Goal: Information Seeking & Learning: Learn about a topic

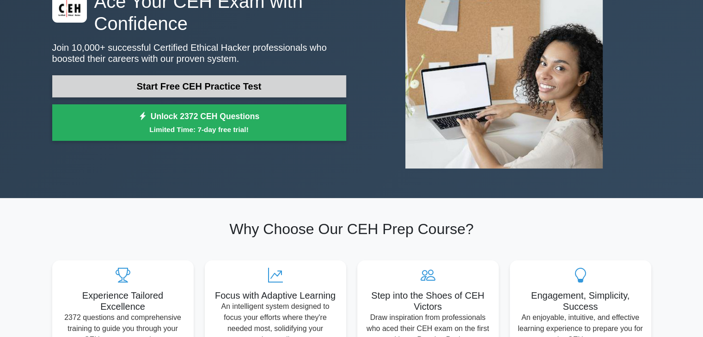
click at [292, 89] on link "Start Free CEH Practice Test" at bounding box center [199, 86] width 294 height 22
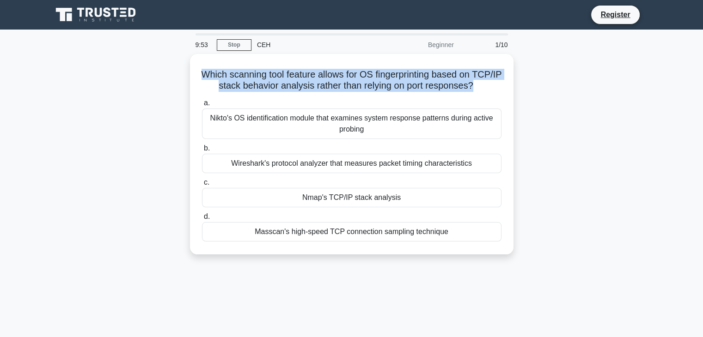
drag, startPoint x: 213, startPoint y: 73, endPoint x: 516, endPoint y: 91, distance: 302.7
click at [516, 91] on div "Which scanning tool feature allows for OS fingerprinting based on TCP/IP stack …" at bounding box center [352, 160] width 610 height 212
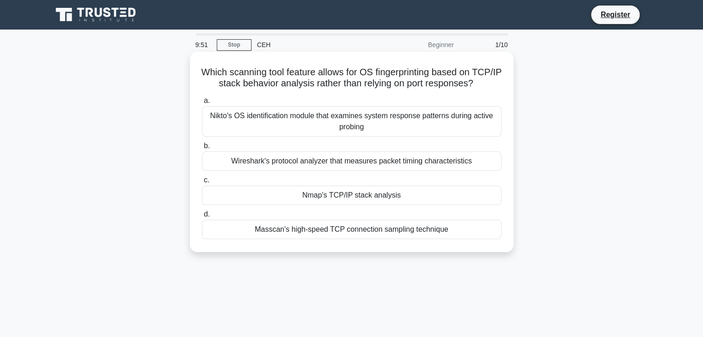
click at [399, 205] on div "Nmap's TCP/IP stack analysis" at bounding box center [351, 195] width 299 height 19
click at [202, 183] on input "c. Nmap's TCP/IP stack analysis" at bounding box center [202, 180] width 0 height 6
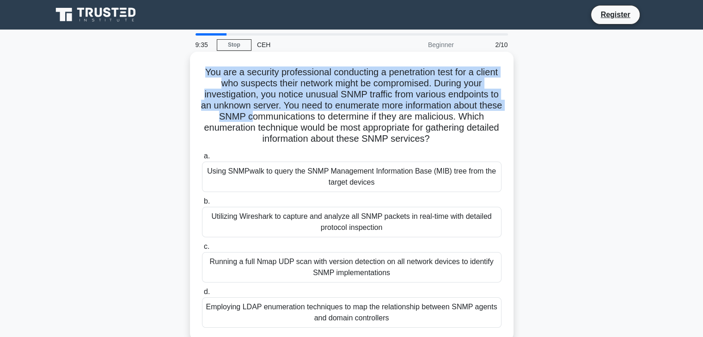
drag, startPoint x: 197, startPoint y: 73, endPoint x: 259, endPoint y: 116, distance: 75.0
click at [259, 116] on div "You are a security professional conducting a penetration test for a client who …" at bounding box center [352, 196] width 316 height 282
click at [259, 116] on h5 "You are a security professional conducting a penetration test for a client who …" at bounding box center [351, 106] width 301 height 79
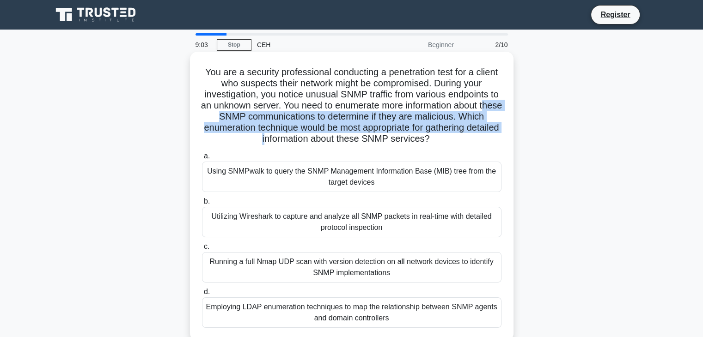
drag, startPoint x: 204, startPoint y: 117, endPoint x: 280, endPoint y: 134, distance: 77.3
click at [280, 134] on h5 "You are a security professional conducting a penetration test for a client who …" at bounding box center [351, 106] width 301 height 79
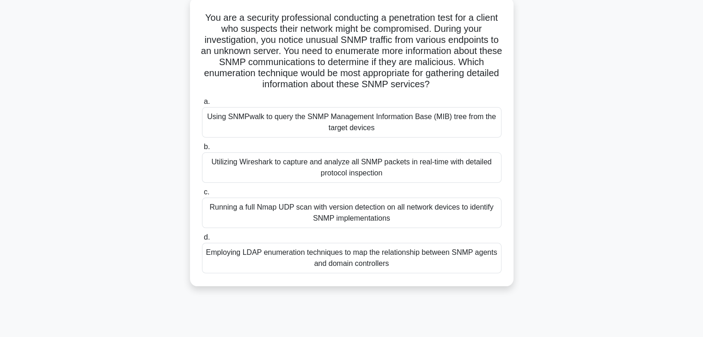
scroll to position [46, 0]
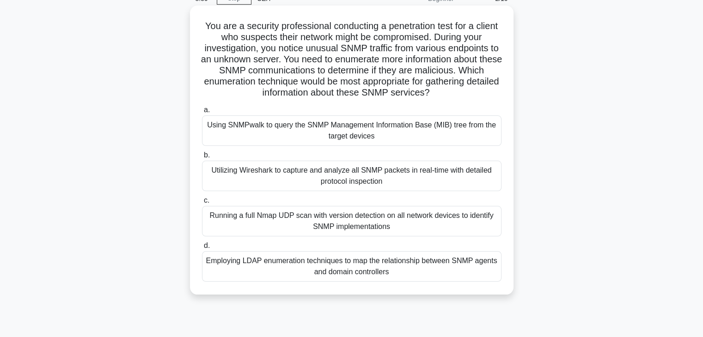
click at [301, 222] on div "Running a full Nmap UDP scan with version detection on all network devices to i…" at bounding box center [351, 221] width 299 height 30
click at [202, 204] on input "c. Running a full Nmap UDP scan with version detection on all network devices t…" at bounding box center [202, 201] width 0 height 6
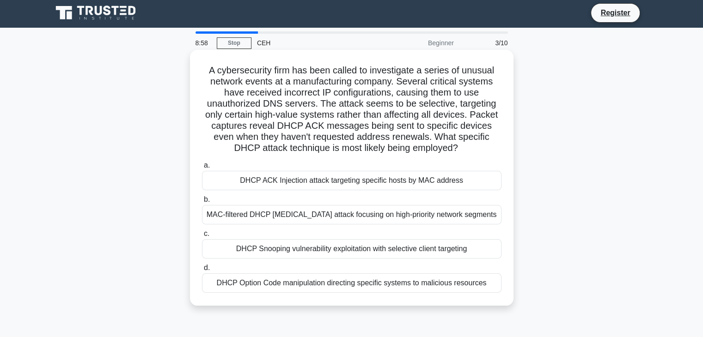
scroll to position [0, 0]
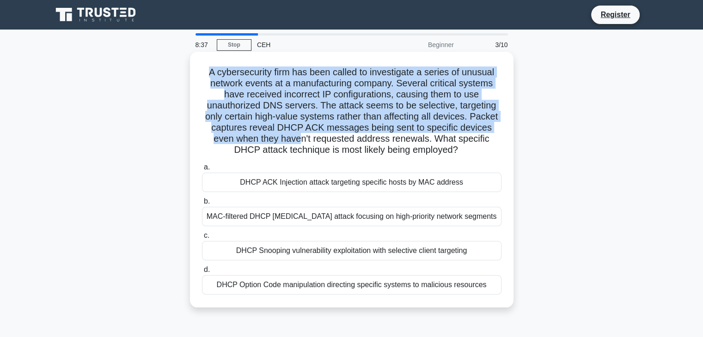
drag, startPoint x: 209, startPoint y: 73, endPoint x: 264, endPoint y: 139, distance: 85.6
click at [274, 137] on h5 "A cybersecurity firm has been called to investigate a series of unusual network…" at bounding box center [351, 112] width 301 height 90
click at [264, 139] on h5 "A cybersecurity firm has been called to investigate a series of unusual network…" at bounding box center [351, 112] width 301 height 90
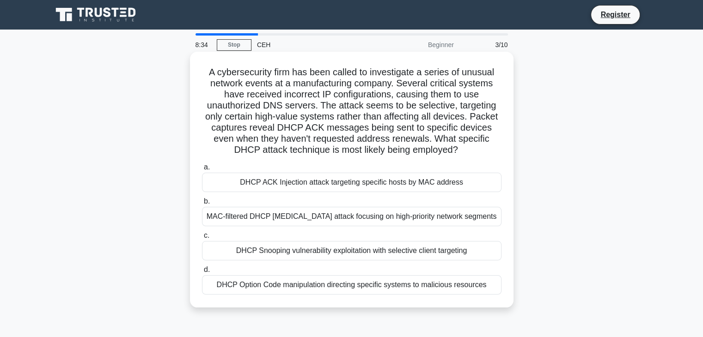
click at [290, 254] on div "DHCP Snooping vulnerability exploitation with selective client targeting" at bounding box center [351, 250] width 299 height 19
click at [202, 239] on input "c. DHCP Snooping vulnerability exploitation with selective client targeting" at bounding box center [202, 236] width 0 height 6
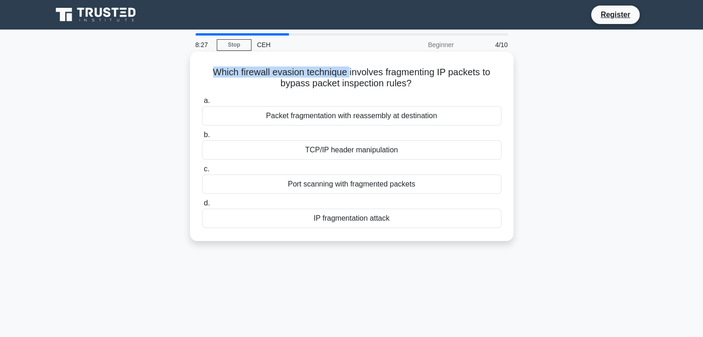
drag, startPoint x: 208, startPoint y: 72, endPoint x: 349, endPoint y: 63, distance: 141.2
click at [349, 63] on div "Which firewall evasion technique involves fragmenting IP packets to bypass pack…" at bounding box center [352, 146] width 316 height 182
click at [328, 224] on div "IP fragmentation attack" at bounding box center [351, 218] width 299 height 19
click at [202, 207] on input "d. IP fragmentation attack" at bounding box center [202, 204] width 0 height 6
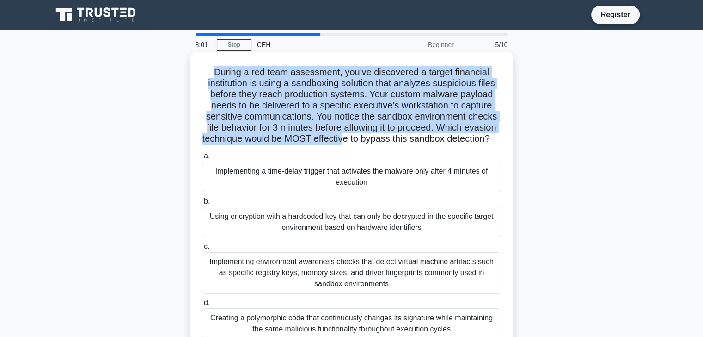
drag, startPoint x: 213, startPoint y: 71, endPoint x: 347, endPoint y: 136, distance: 149.0
click at [347, 136] on h5 "During a red team assessment, you've discovered a target financial institution …" at bounding box center [351, 106] width 301 height 79
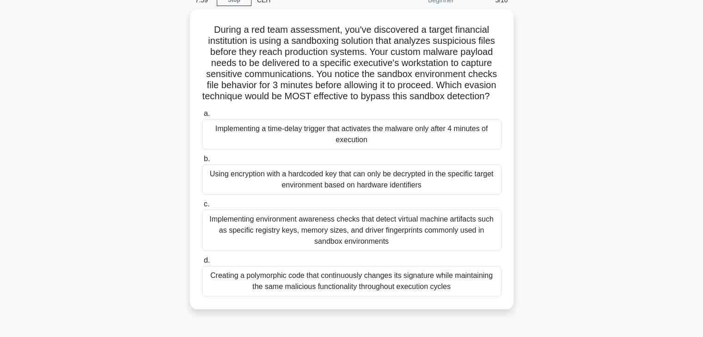
scroll to position [46, 0]
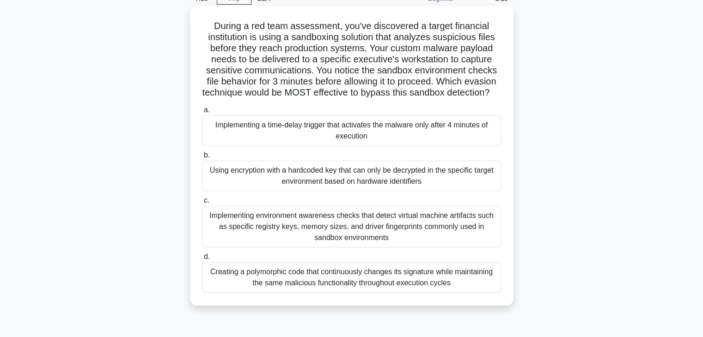
click at [441, 191] on div "Using encryption with a hardcoded key that can only be decrypted in the specifi…" at bounding box center [351, 176] width 299 height 30
click at [202, 158] on input "b. Using encryption with a hardcoded key that can only be decrypted in the spec…" at bounding box center [202, 155] width 0 height 6
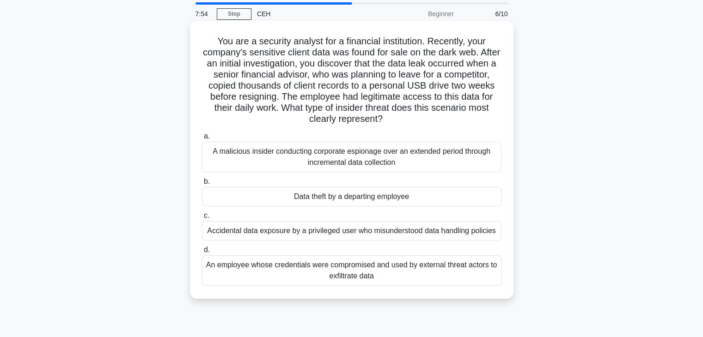
scroll to position [0, 0]
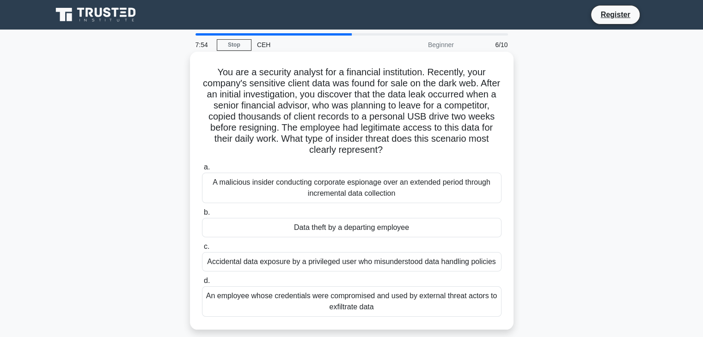
click at [355, 258] on div "Accidental data exposure by a privileged user who misunderstood data handling p…" at bounding box center [351, 261] width 299 height 19
click at [202, 250] on input "c. Accidental data exposure by a privileged user who misunderstood data handlin…" at bounding box center [202, 247] width 0 height 6
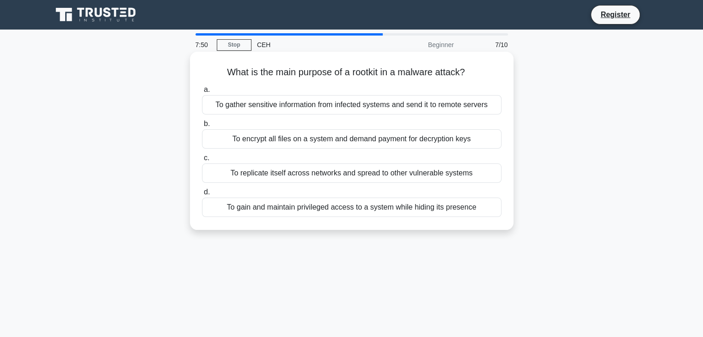
click at [277, 169] on div "To replicate itself across networks and spread to other vulnerable systems" at bounding box center [351, 173] width 299 height 19
click at [202, 161] on input "c. To replicate itself across networks and spread to other vulnerable systems" at bounding box center [202, 158] width 0 height 6
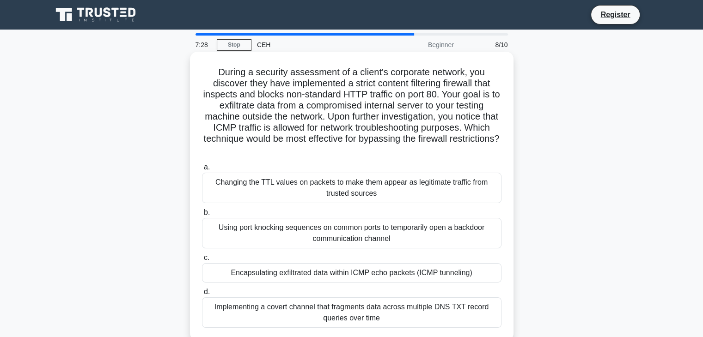
drag, startPoint x: 214, startPoint y: 73, endPoint x: 481, endPoint y: 146, distance: 276.5
click at [481, 146] on h5 "During a security assessment of a client's corporate network, you discover they…" at bounding box center [351, 112] width 301 height 90
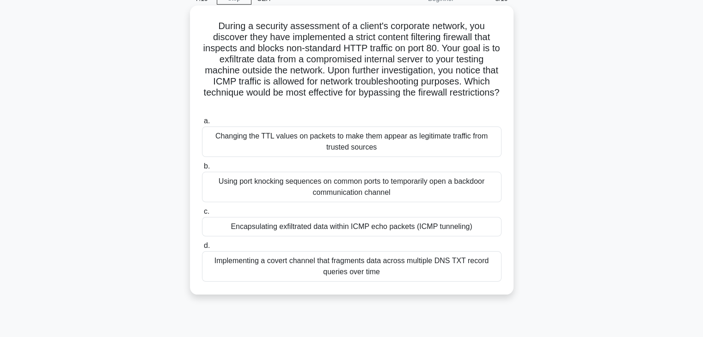
click at [380, 253] on div "Implementing a covert channel that fragments data across multiple DNS TXT recor…" at bounding box center [351, 266] width 299 height 30
click at [202, 249] on input "d. Implementing a covert channel that fragments data across multiple DNS TXT re…" at bounding box center [202, 246] width 0 height 6
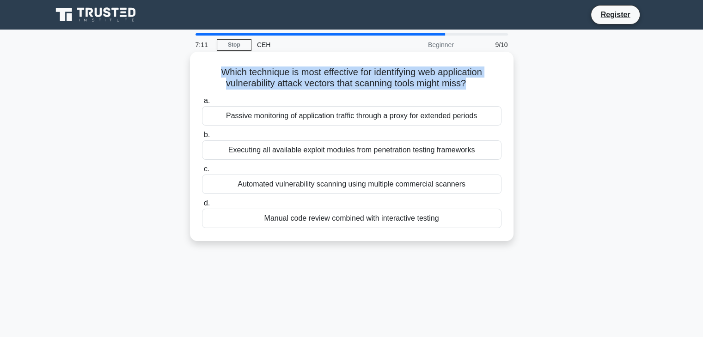
drag, startPoint x: 211, startPoint y: 74, endPoint x: 468, endPoint y: 82, distance: 256.5
click at [468, 82] on h5 "Which technique is most effective for identifying web application vulnerability…" at bounding box center [351, 78] width 301 height 23
drag, startPoint x: 209, startPoint y: 70, endPoint x: 332, endPoint y: 81, distance: 123.9
click at [332, 81] on h5 "Which technique is most effective for identifying web application vulnerability…" at bounding box center [351, 78] width 301 height 23
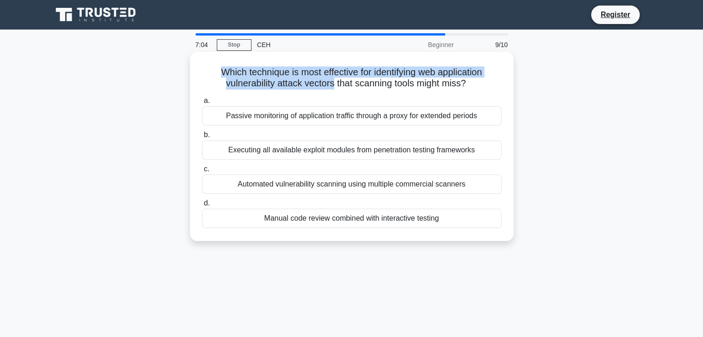
click at [332, 81] on h5 "Which technique is most effective for identifying web application vulnerability…" at bounding box center [351, 78] width 301 height 23
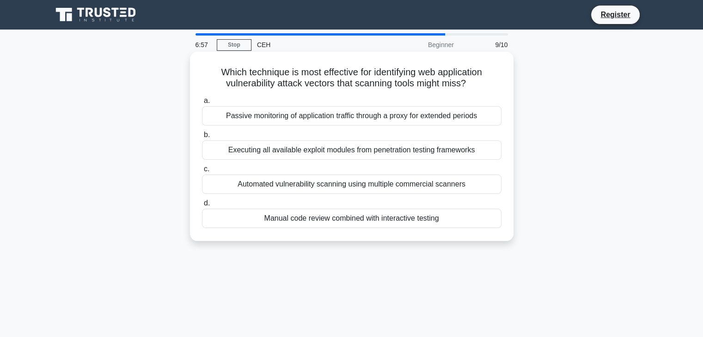
click at [262, 119] on div "Passive monitoring of application traffic through a proxy for extended periods" at bounding box center [351, 115] width 299 height 19
click at [202, 104] on input "a. Passive monitoring of application traffic through a proxy for extended perio…" at bounding box center [202, 101] width 0 height 6
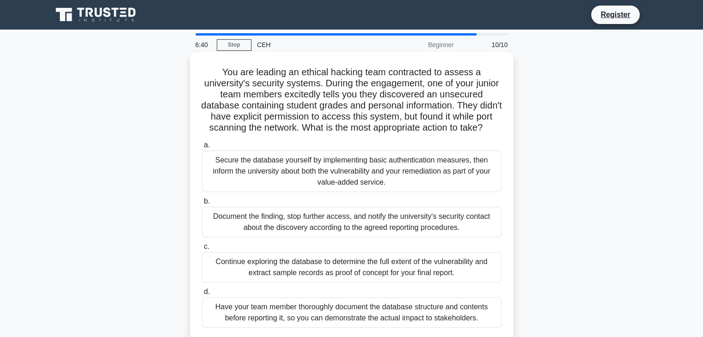
drag, startPoint x: 216, startPoint y: 68, endPoint x: 388, endPoint y: 134, distance: 183.9
click at [388, 134] on h5 "You are leading an ethical hacking team contracted to assess a university's sec…" at bounding box center [351, 100] width 301 height 67
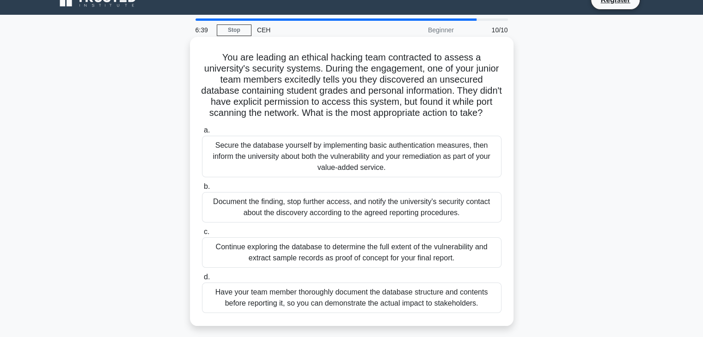
scroll to position [46, 0]
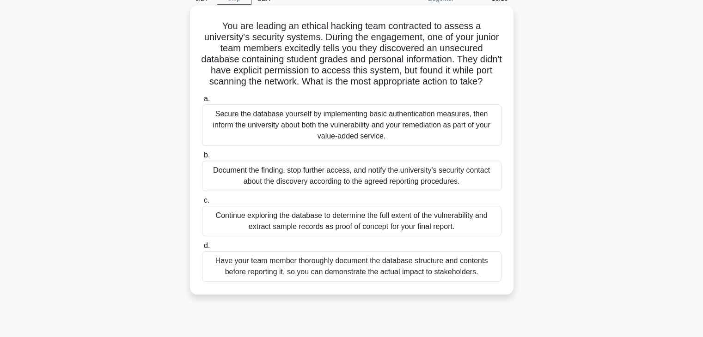
click at [386, 146] on div "Secure the database yourself by implementing basic authentication measures, the…" at bounding box center [351, 125] width 299 height 42
click at [202, 102] on input "a. Secure the database yourself by implementing basic authentication measures, …" at bounding box center [202, 99] width 0 height 6
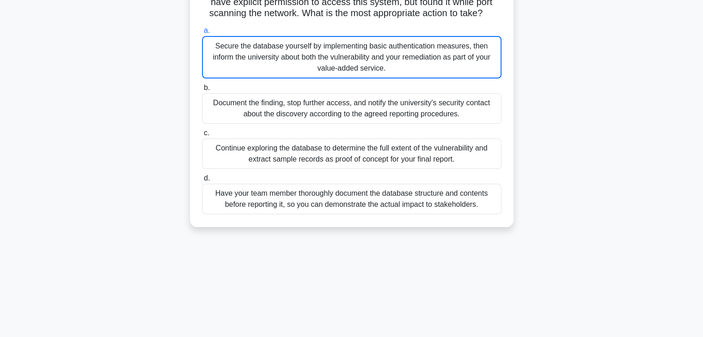
scroll to position [0, 0]
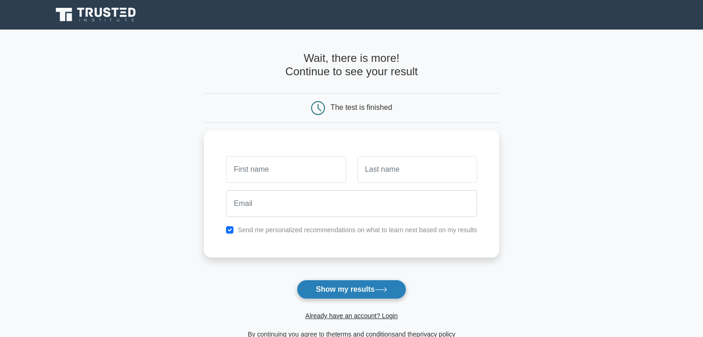
click at [337, 295] on button "Show my results" at bounding box center [351, 289] width 109 height 19
type input "murad"
click at [352, 294] on button "Show my results" at bounding box center [351, 289] width 109 height 19
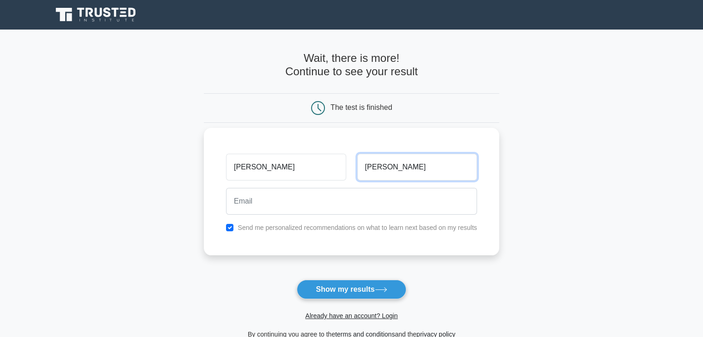
type input "akhmedov"
click at [297, 280] on button "Show my results" at bounding box center [351, 289] width 109 height 19
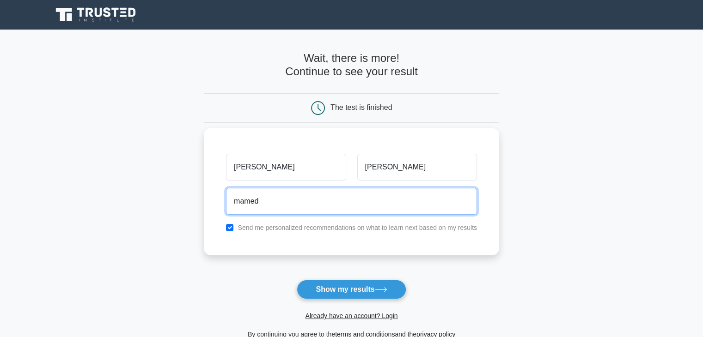
type input "mamedaxmedov2@gmail.com"
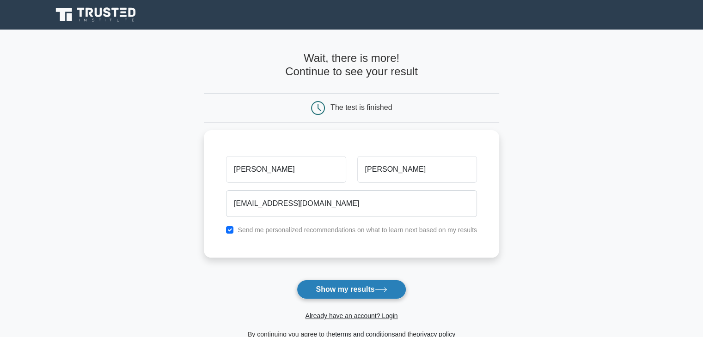
click at [362, 283] on button "Show my results" at bounding box center [351, 289] width 109 height 19
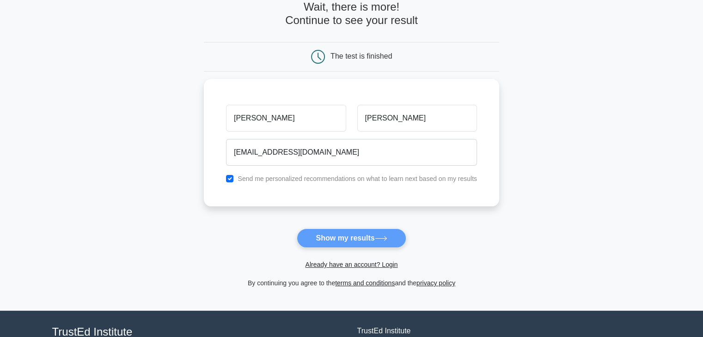
scroll to position [46, 0]
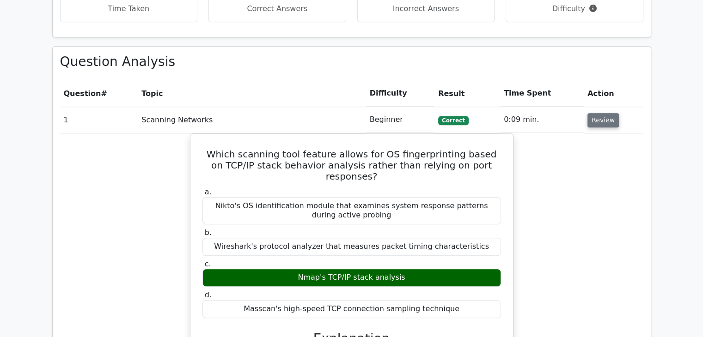
scroll to position [739, 0]
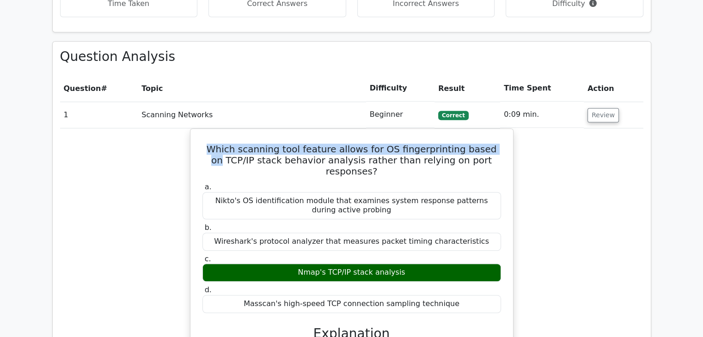
drag, startPoint x: 213, startPoint y: 111, endPoint x: 517, endPoint y: 117, distance: 304.5
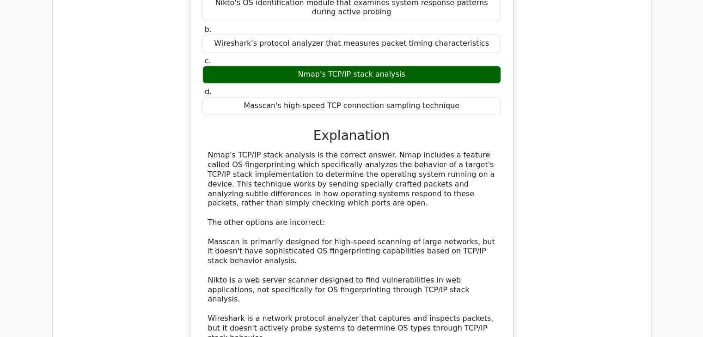
scroll to position [924, 0]
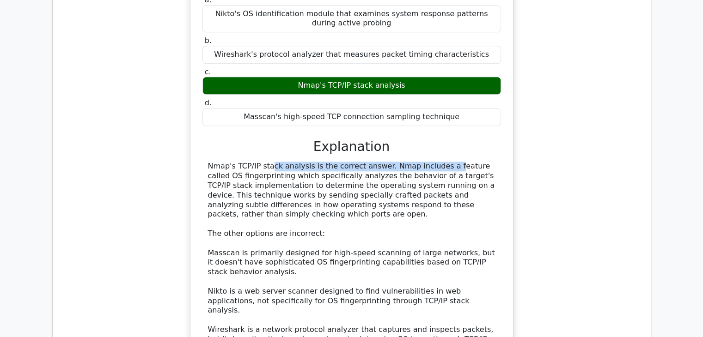
drag, startPoint x: 200, startPoint y: 120, endPoint x: 374, endPoint y: 118, distance: 174.7
click at [374, 118] on div "Which scanning tool feature allows for OS fingerprinting based on TCP/IP stack …" at bounding box center [351, 166] width 315 height 443
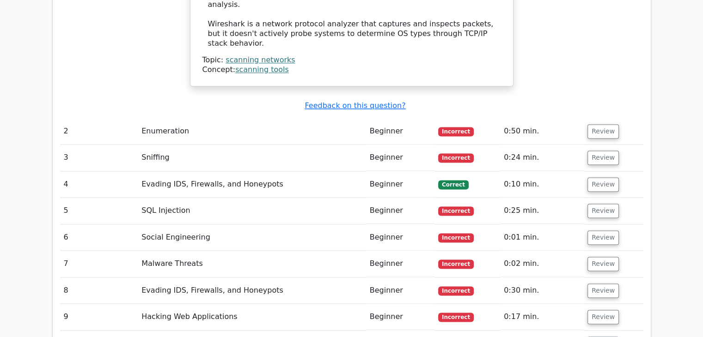
scroll to position [1201, 0]
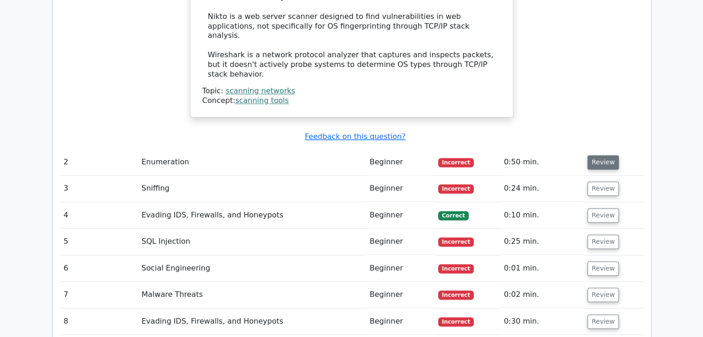
click at [599, 155] on button "Review" at bounding box center [602, 162] width 31 height 14
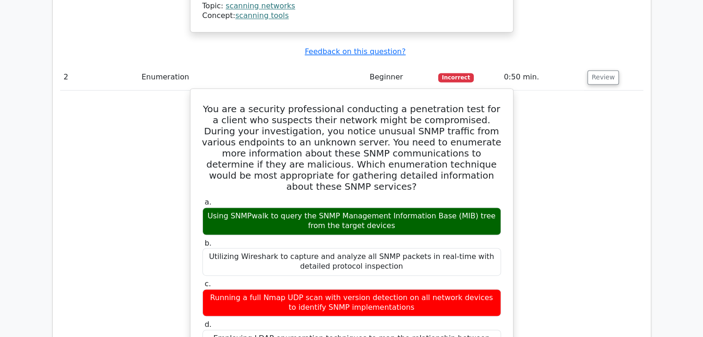
scroll to position [1194, 0]
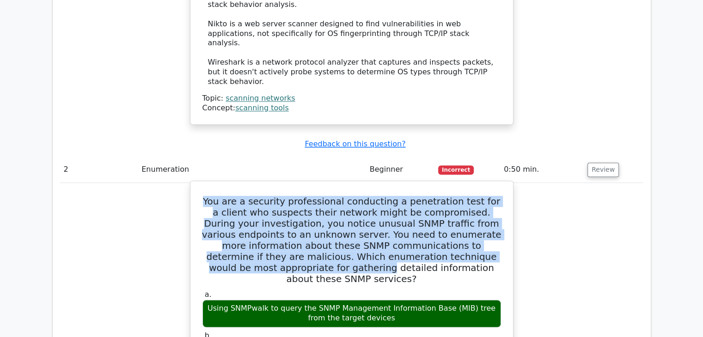
drag, startPoint x: 214, startPoint y: 138, endPoint x: 500, endPoint y: 197, distance: 292.0
click at [501, 196] on h5 "You are a security professional conducting a penetration test for a client who …" at bounding box center [351, 240] width 300 height 89
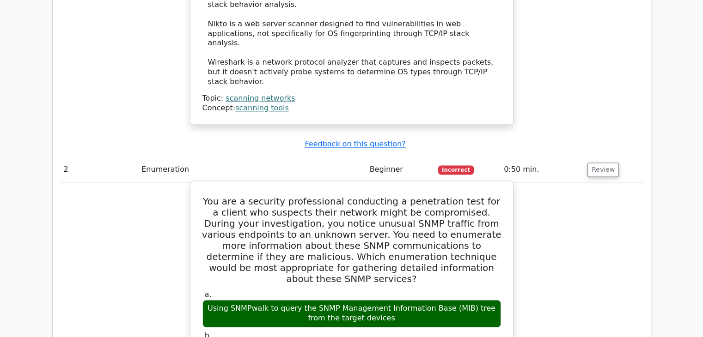
click at [500, 197] on h5 "You are a security professional conducting a penetration test for a client who …" at bounding box center [351, 240] width 300 height 89
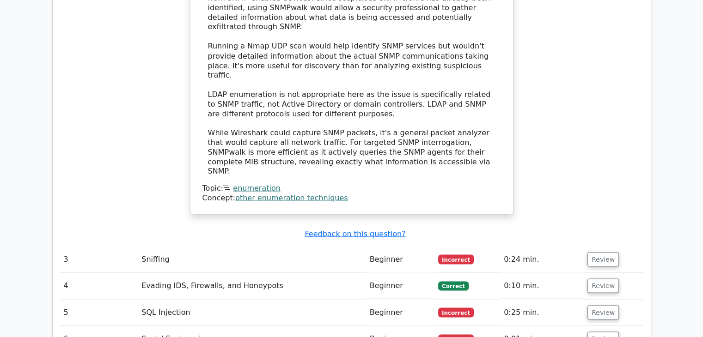
scroll to position [1702, 0]
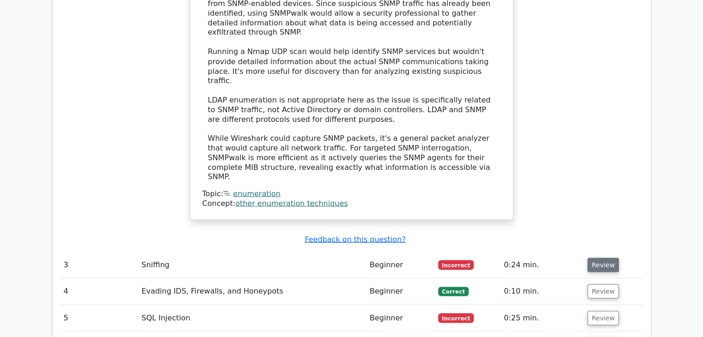
click at [611, 258] on button "Review" at bounding box center [602, 265] width 31 height 14
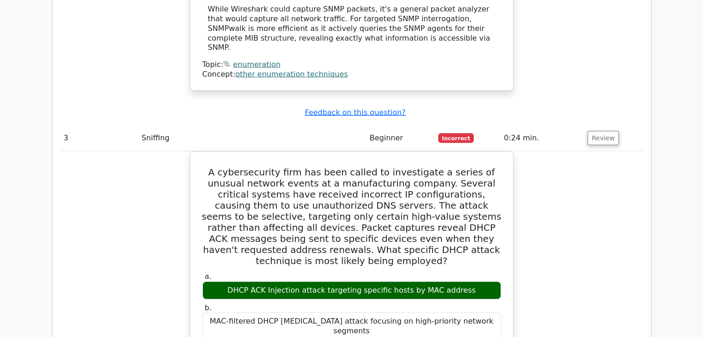
scroll to position [1795, 0]
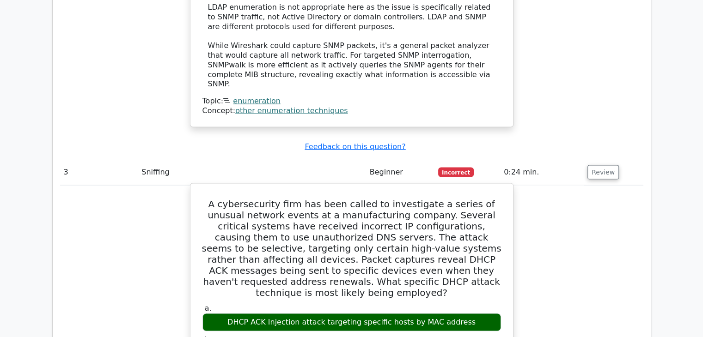
click at [204, 199] on h5 "A cybersecurity firm has been called to investigate a series of unusual network…" at bounding box center [351, 249] width 300 height 100
